Goal: Transaction & Acquisition: Purchase product/service

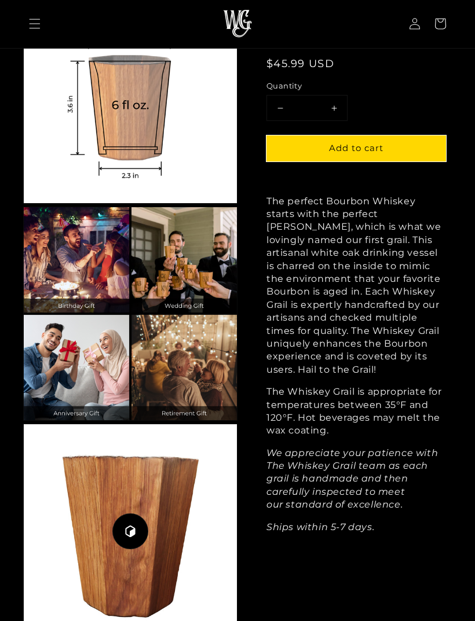
scroll to position [1639, 0]
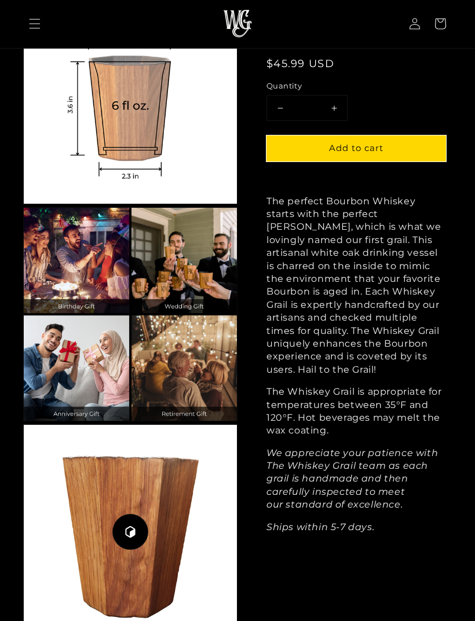
click at [34, 25] on icon "Menu" at bounding box center [35, 25] width 12 height 12
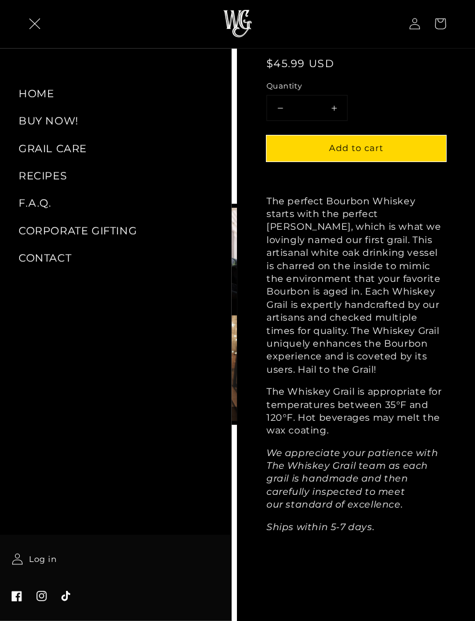
click at [36, 97] on link "HOME" at bounding box center [115, 94] width 231 height 26
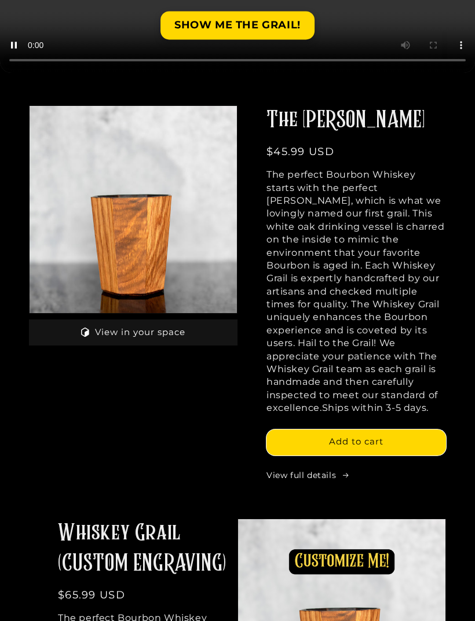
scroll to position [274, 0]
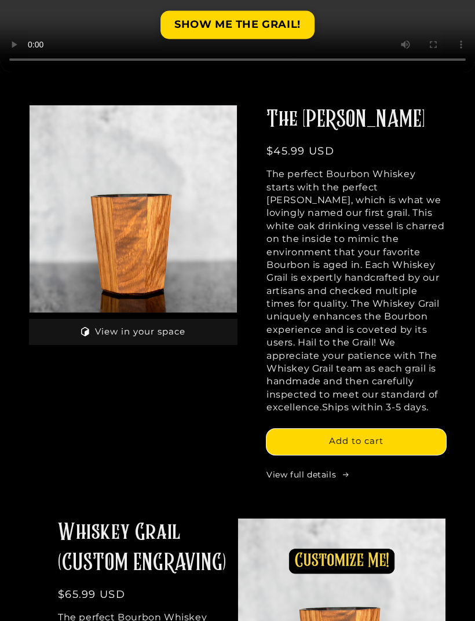
click at [306, 470] on link "View full details" at bounding box center [355, 476] width 179 height 12
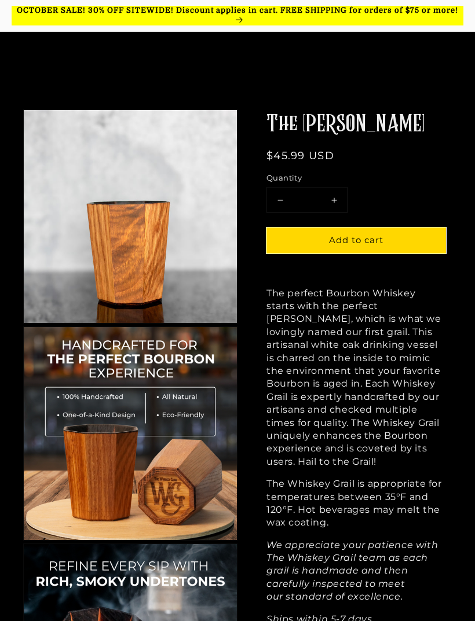
scroll to position [1639, 0]
